Goal: Task Accomplishment & Management: Manage account settings

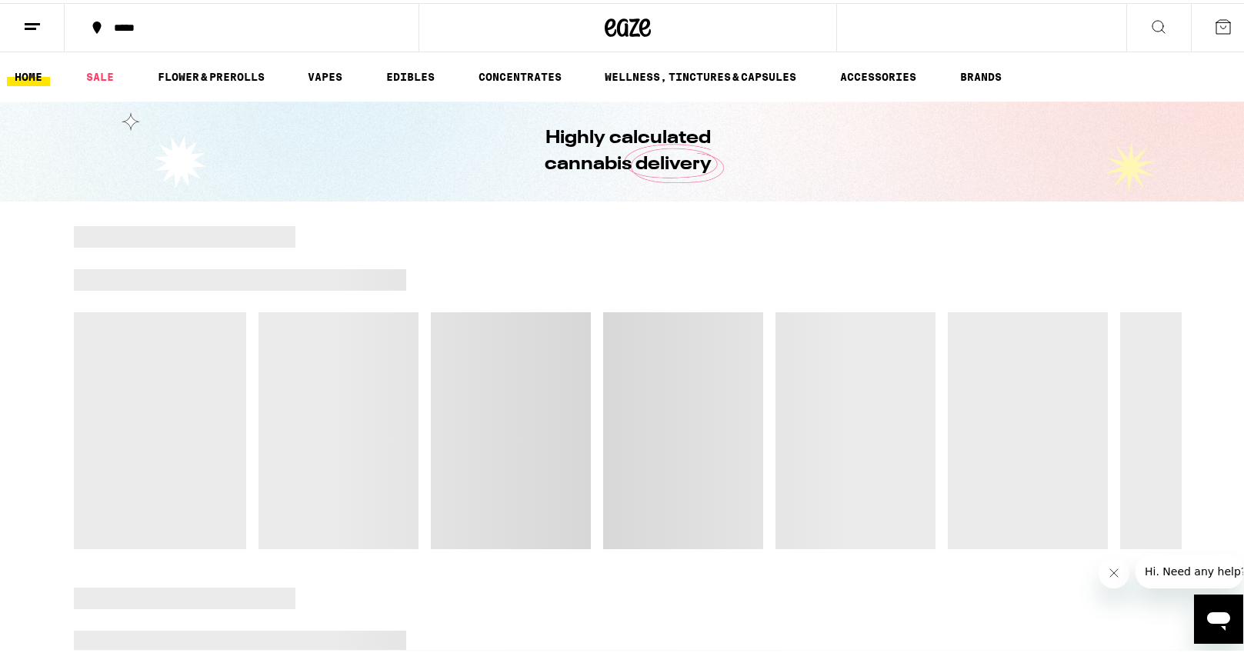
click at [25, 22] on icon at bounding box center [32, 24] width 18 height 18
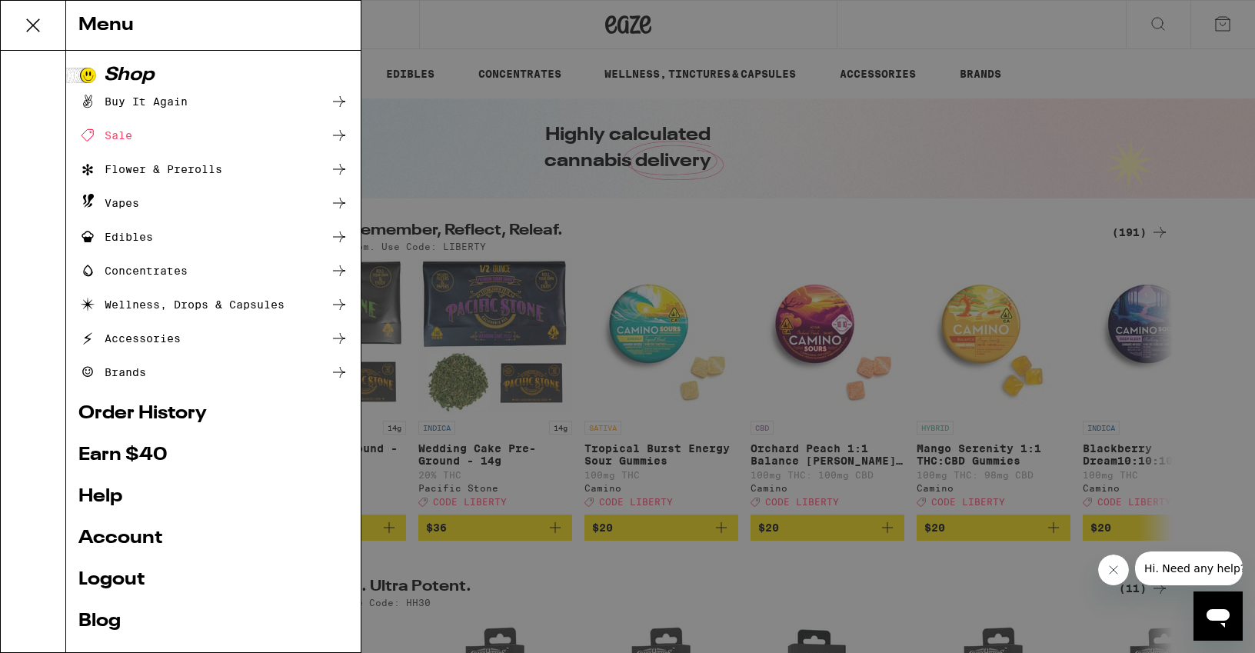
click at [135, 582] on link "Logout" at bounding box center [213, 580] width 270 height 18
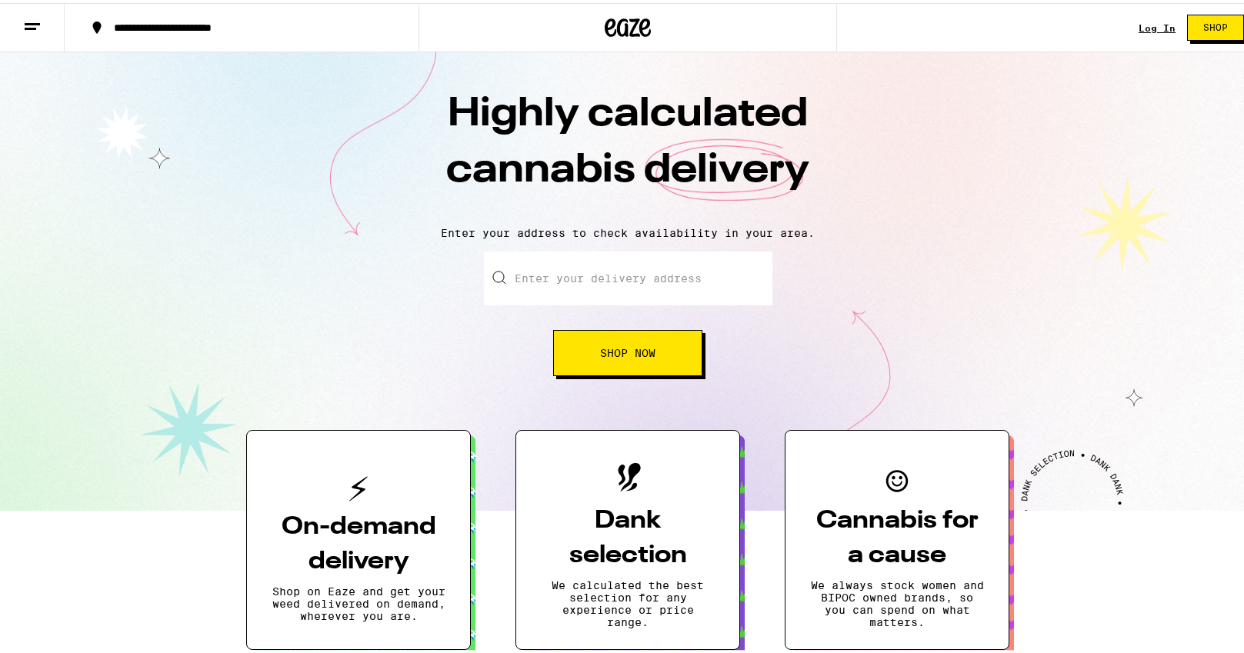
click at [1143, 24] on link "Log In" at bounding box center [1156, 25] width 37 height 10
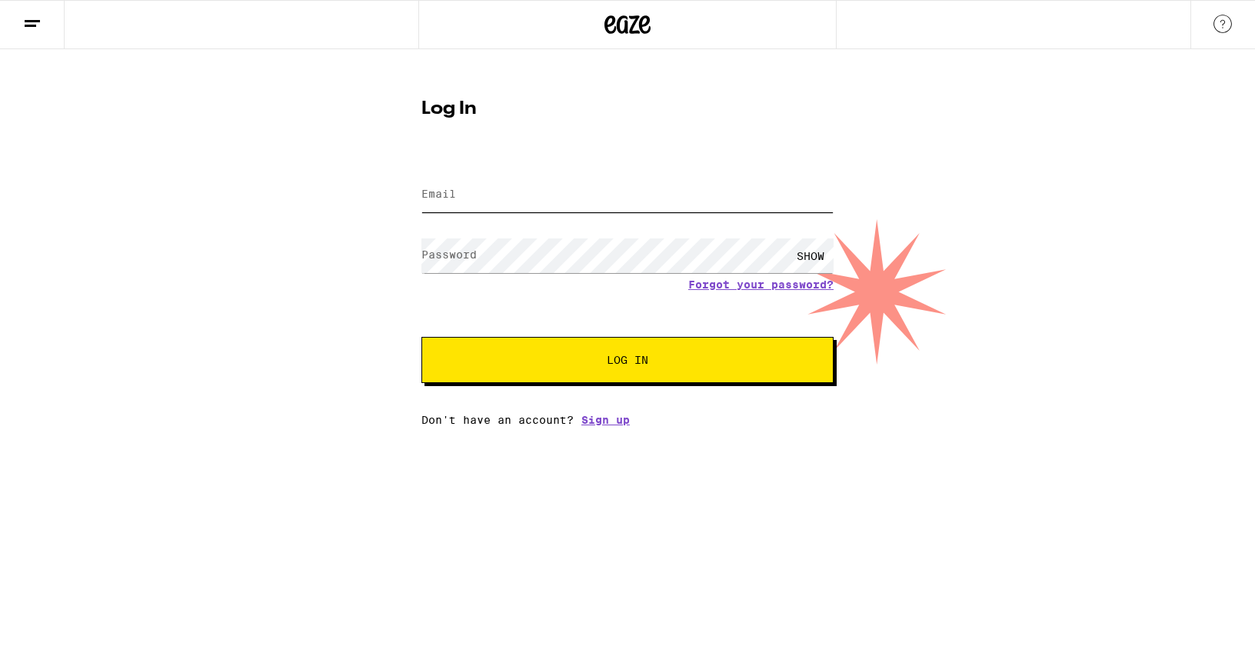
type input "[EMAIL_ADDRESS][DOMAIN_NAME]"
click at [431, 198] on input "[EMAIL_ADDRESS][DOMAIN_NAME]" at bounding box center [628, 195] width 412 height 35
click at [430, 192] on input "[EMAIL_ADDRESS][DOMAIN_NAME]" at bounding box center [628, 195] width 412 height 35
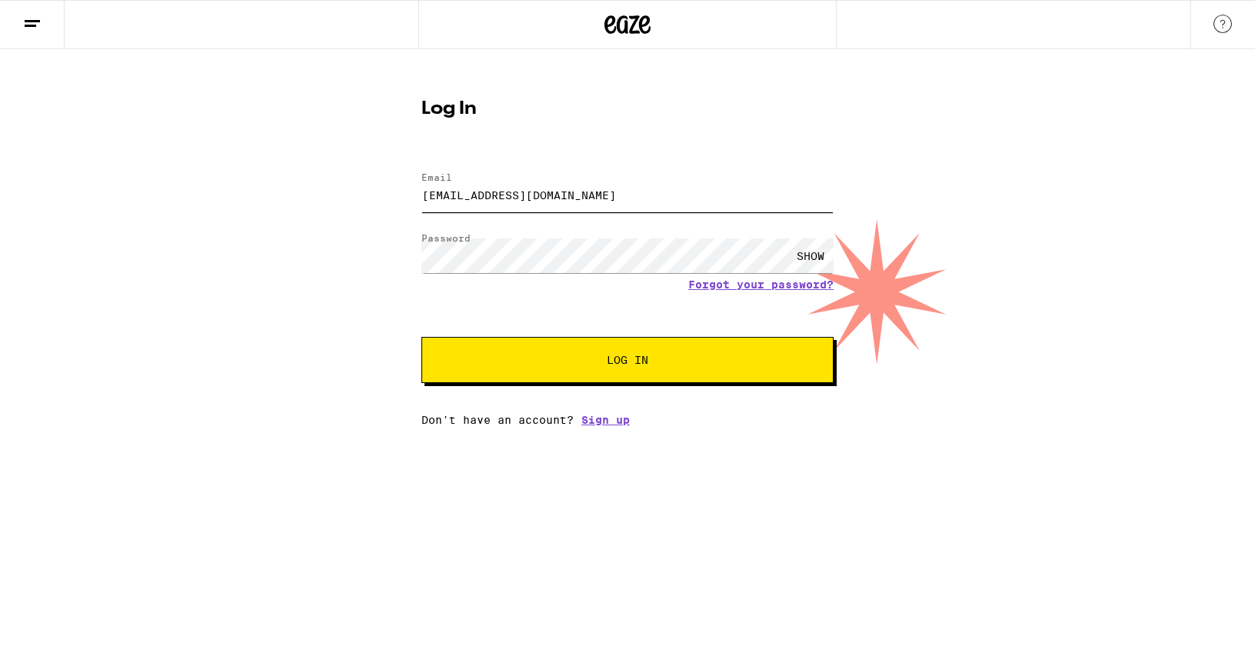
click at [435, 190] on input "[EMAIL_ADDRESS][DOMAIN_NAME]" at bounding box center [628, 195] width 412 height 35
drag, startPoint x: 445, startPoint y: 195, endPoint x: 429, endPoint y: 198, distance: 16.3
click at [429, 198] on input "[EMAIL_ADDRESS][DOMAIN_NAME]" at bounding box center [628, 195] width 412 height 35
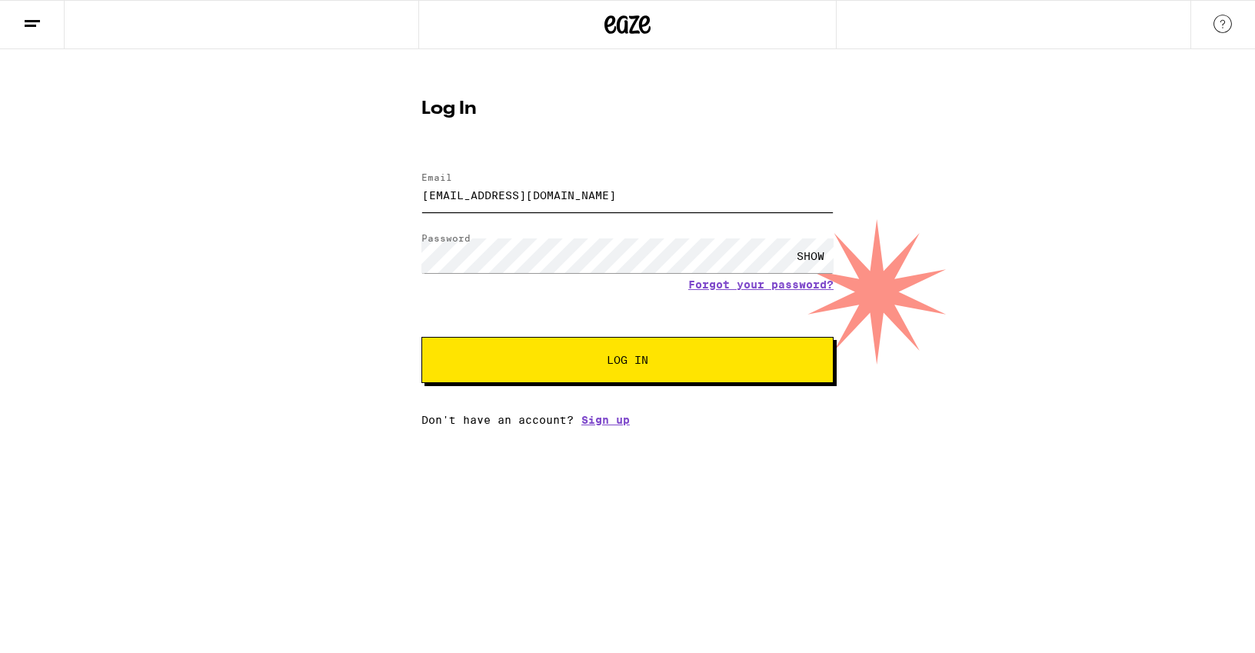
click at [457, 198] on input "[EMAIL_ADDRESS][DOMAIN_NAME]" at bounding box center [628, 195] width 412 height 35
drag, startPoint x: 522, startPoint y: 193, endPoint x: 398, endPoint y: 188, distance: 124.7
click at [398, 188] on div "Log In Email Email [EMAIL_ADDRESS][DOMAIN_NAME] Password Password SHOW Forgot y…" at bounding box center [627, 237] width 1255 height 377
drag, startPoint x: 457, startPoint y: 195, endPoint x: 415, endPoint y: 198, distance: 41.6
click at [415, 198] on div "Log In Email Email [EMAIL_ADDRESS][DOMAIN_NAME] Password Password SHOW Forgot y…" at bounding box center [627, 257] width 443 height 338
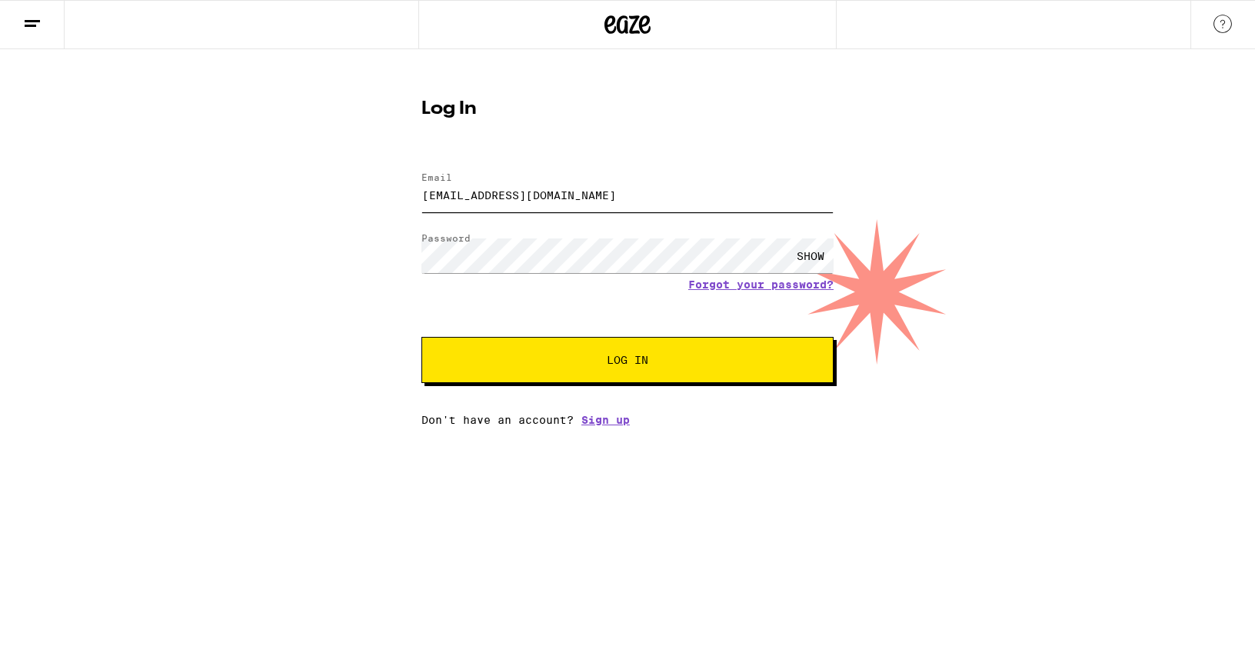
type input "[EMAIL_ADDRESS][DOMAIN_NAME]"
click at [819, 252] on div "SHOW" at bounding box center [811, 255] width 46 height 35
click at [416, 259] on div "Log In Email Email [EMAIL_ADDRESS][DOMAIN_NAME] Password Password HIDE Forgot y…" at bounding box center [627, 257] width 443 height 338
click at [449, 370] on button "Log In" at bounding box center [628, 360] width 412 height 46
